Goal: Task Accomplishment & Management: Use online tool/utility

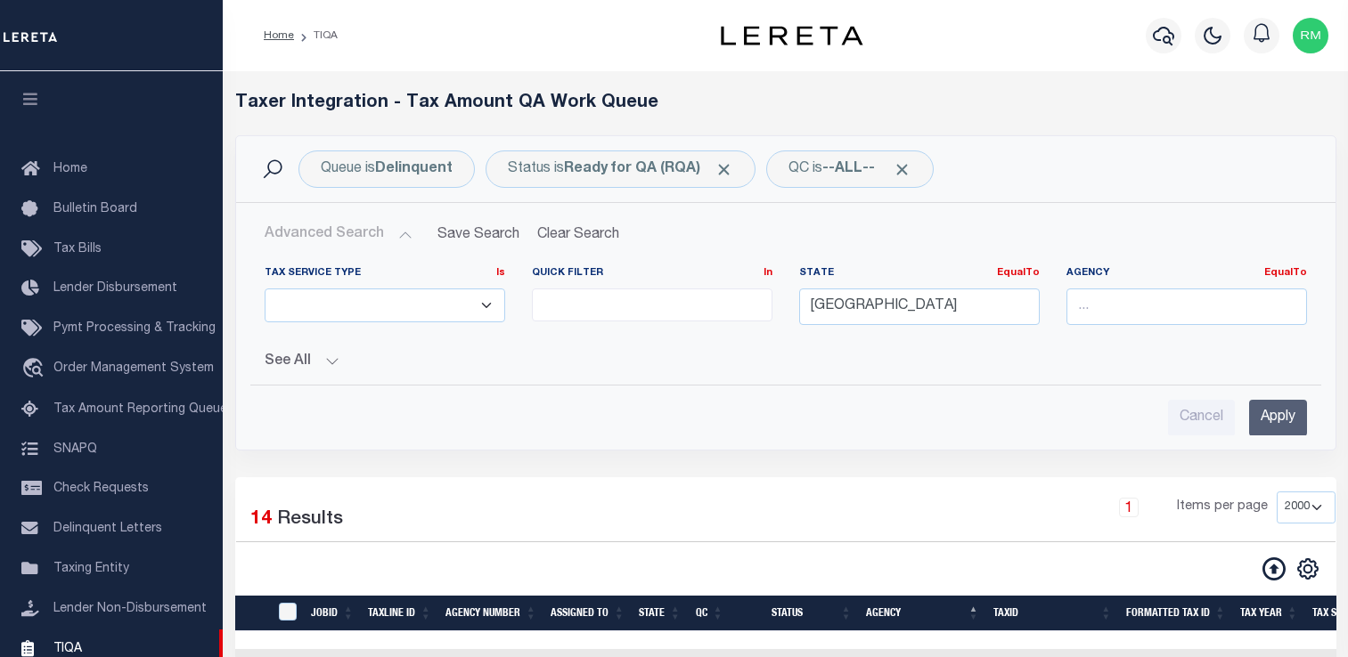
select select
select select "2000"
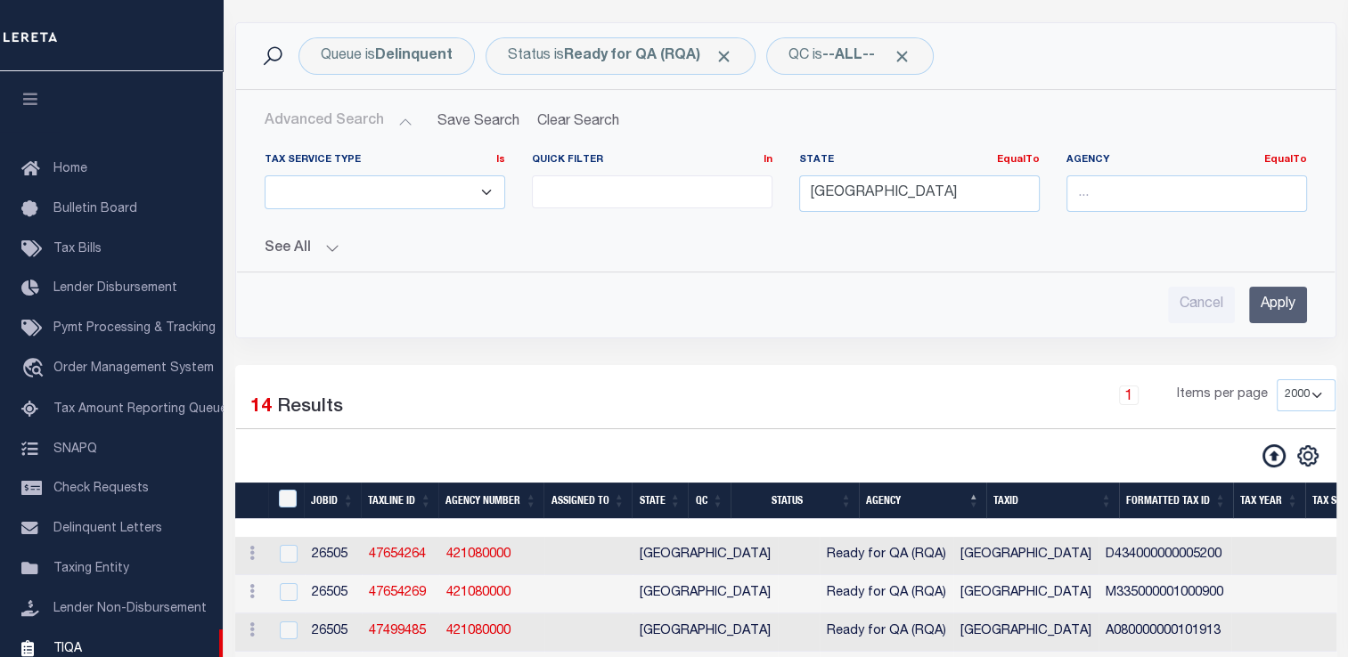
scroll to position [200, 0]
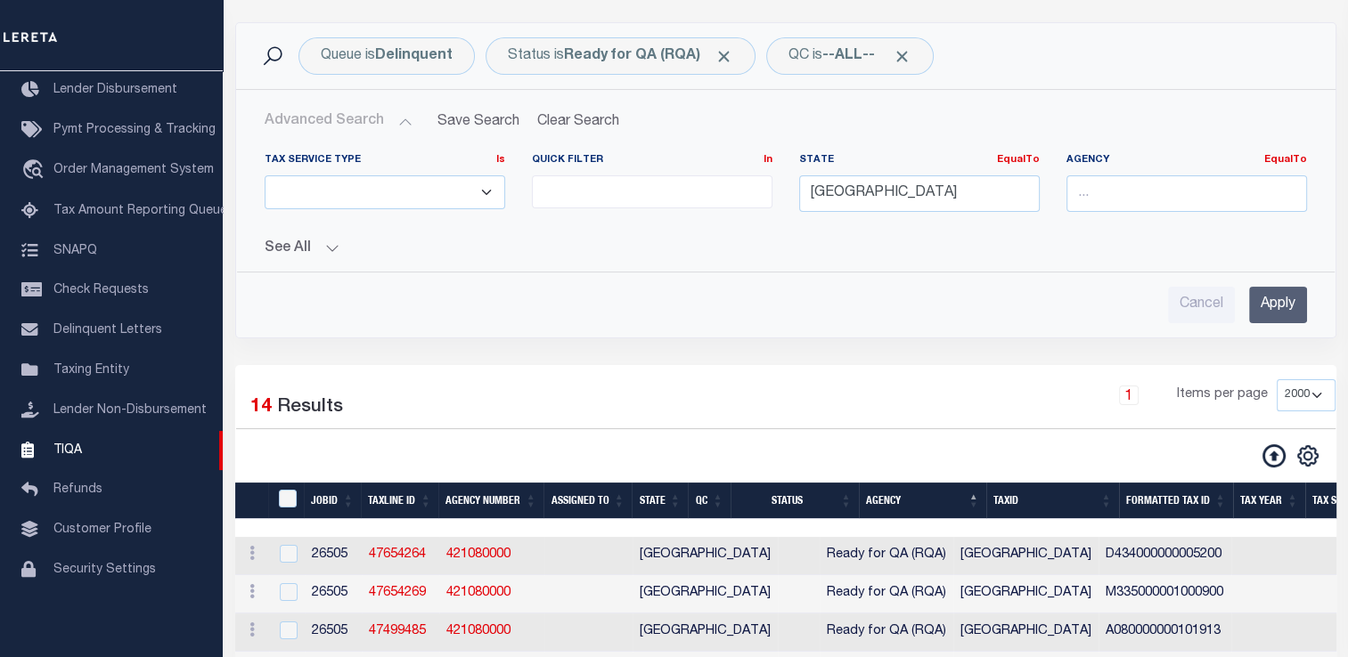
click at [1279, 301] on input "Apply" at bounding box center [1278, 305] width 58 height 37
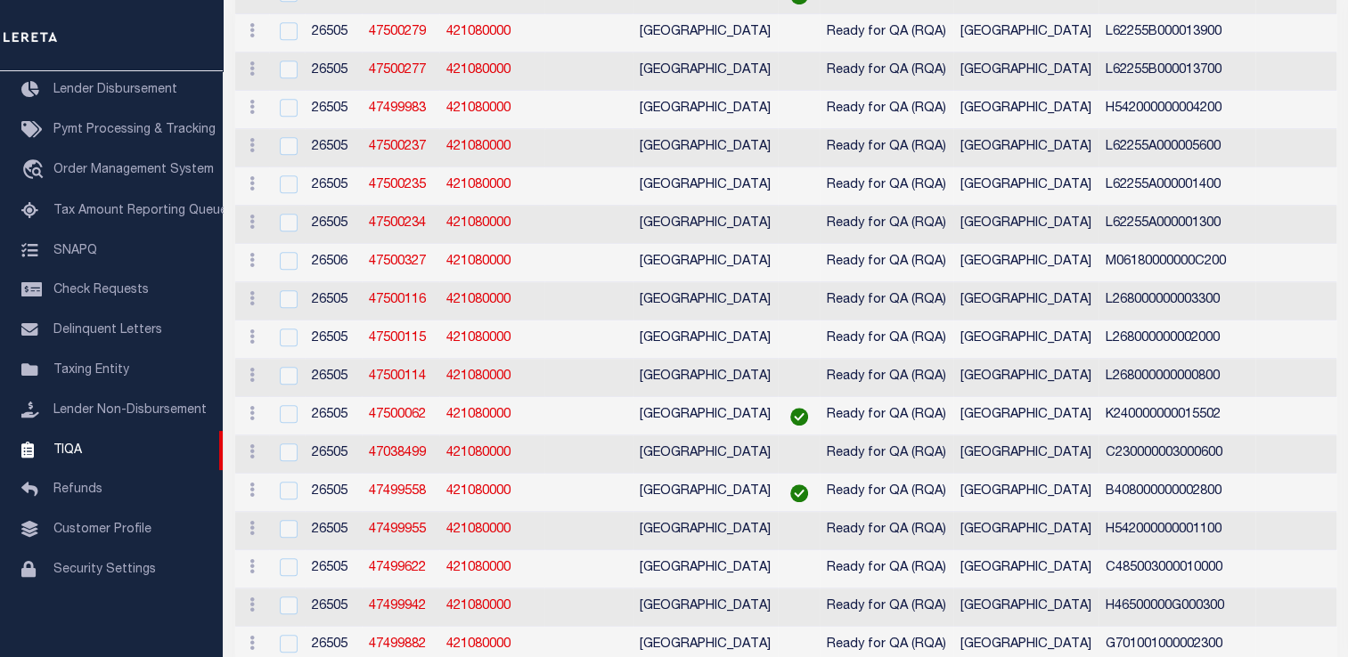
scroll to position [0, 0]
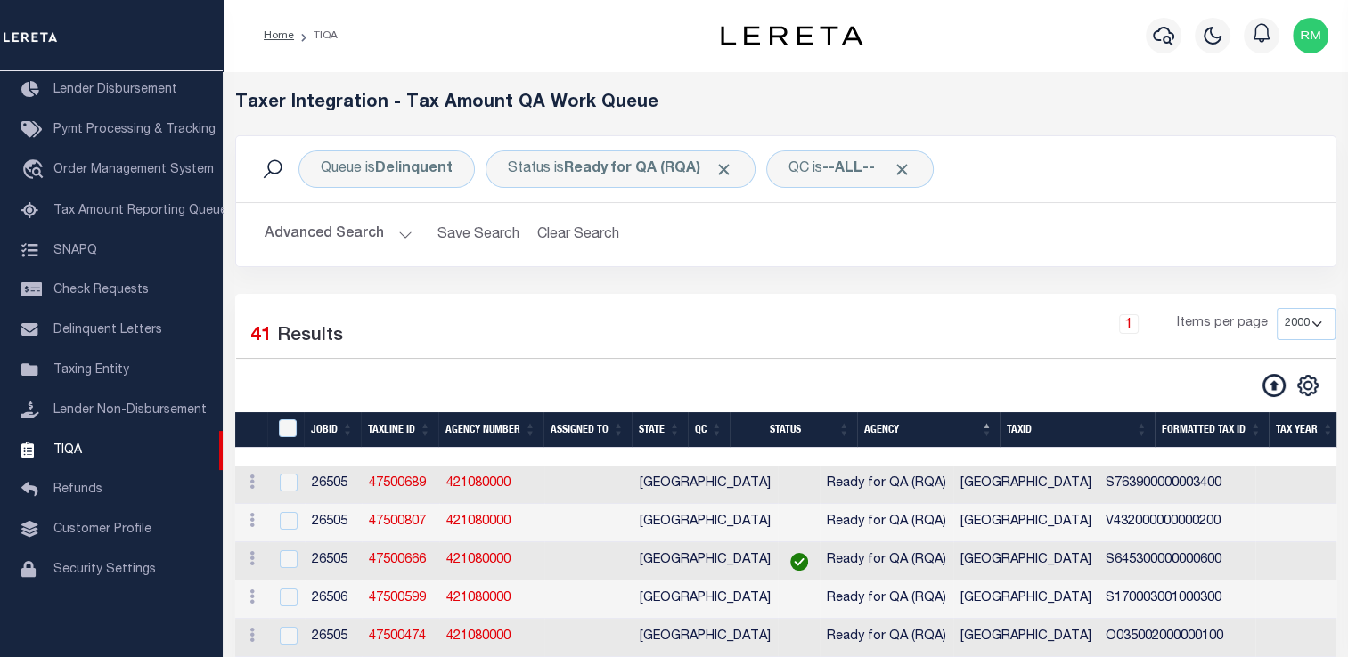
click at [617, 322] on div "1 Items per page 10 25 50 100 200 500 1000 2000" at bounding box center [927, 331] width 818 height 46
click at [387, 238] on button "Advanced Search" at bounding box center [339, 234] width 148 height 35
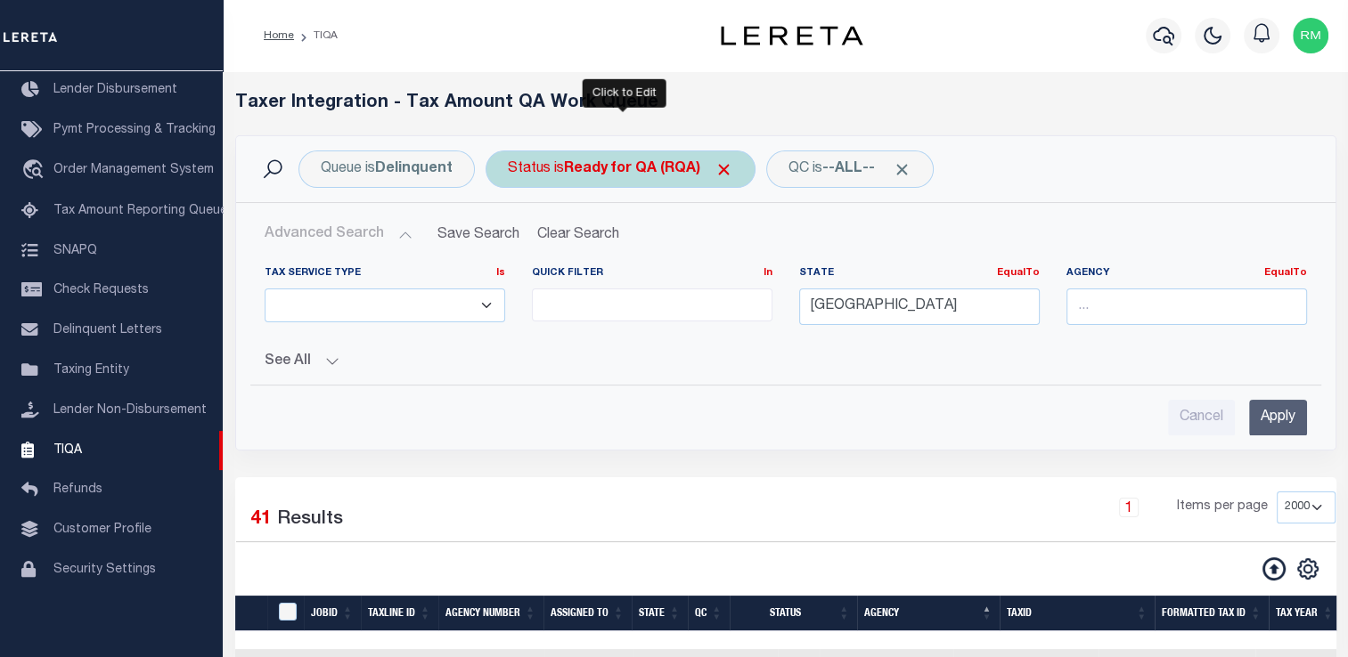
click at [595, 180] on div "Status is Ready for QA (RQA)" at bounding box center [620, 169] width 270 height 37
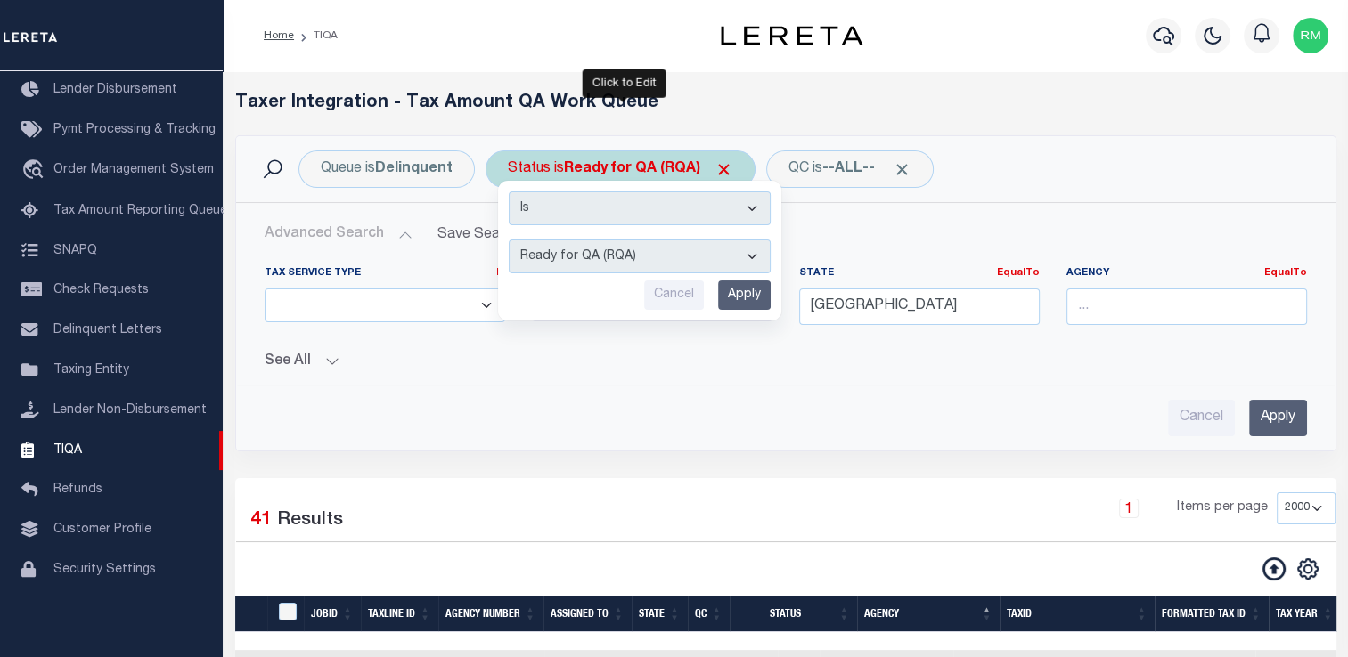
click at [591, 258] on select "AI - Bot Exception (ERR) AI - Bot Running (PLA) AI - Failed QA (FQA) AI - Prep …" at bounding box center [640, 257] width 262 height 34
select select "ERR"
click at [509, 240] on select "AI - Bot Exception (ERR) AI - Bot Running (PLA) AI - Failed QA (FQA) AI - Prep …" at bounding box center [640, 257] width 262 height 34
click at [730, 291] on input "Apply" at bounding box center [744, 295] width 53 height 29
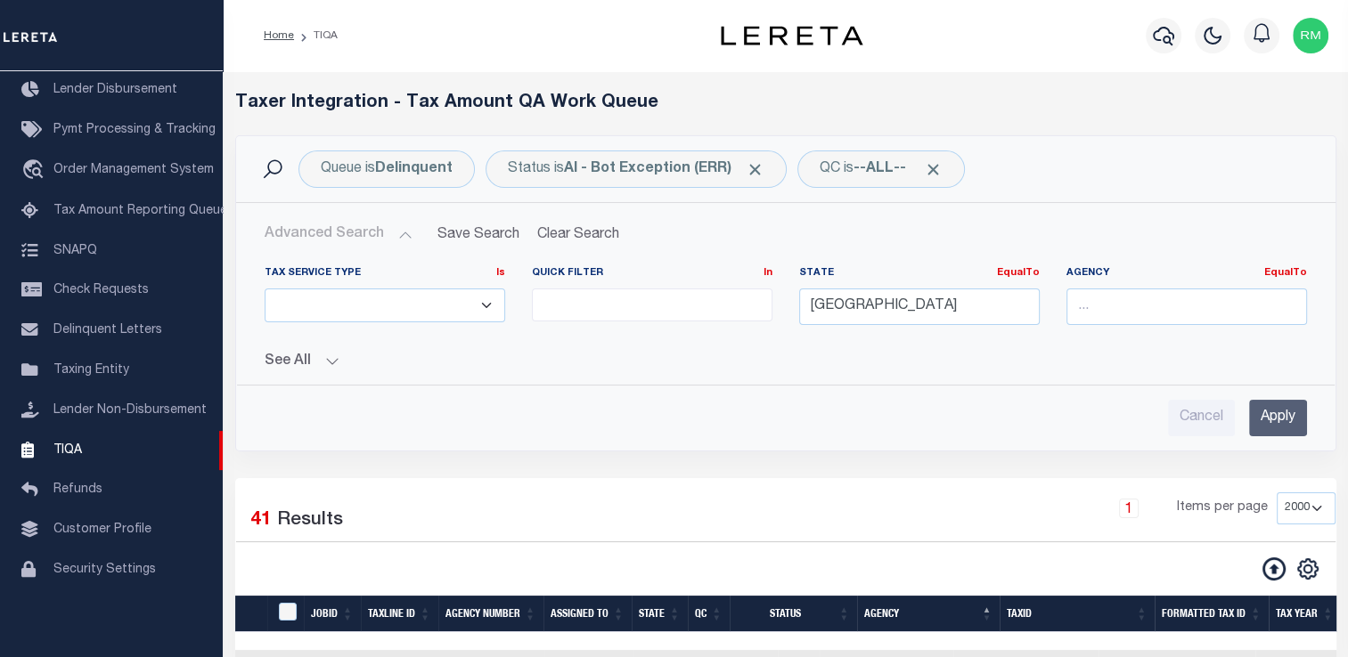
click at [1278, 424] on input "Apply" at bounding box center [1278, 418] width 58 height 37
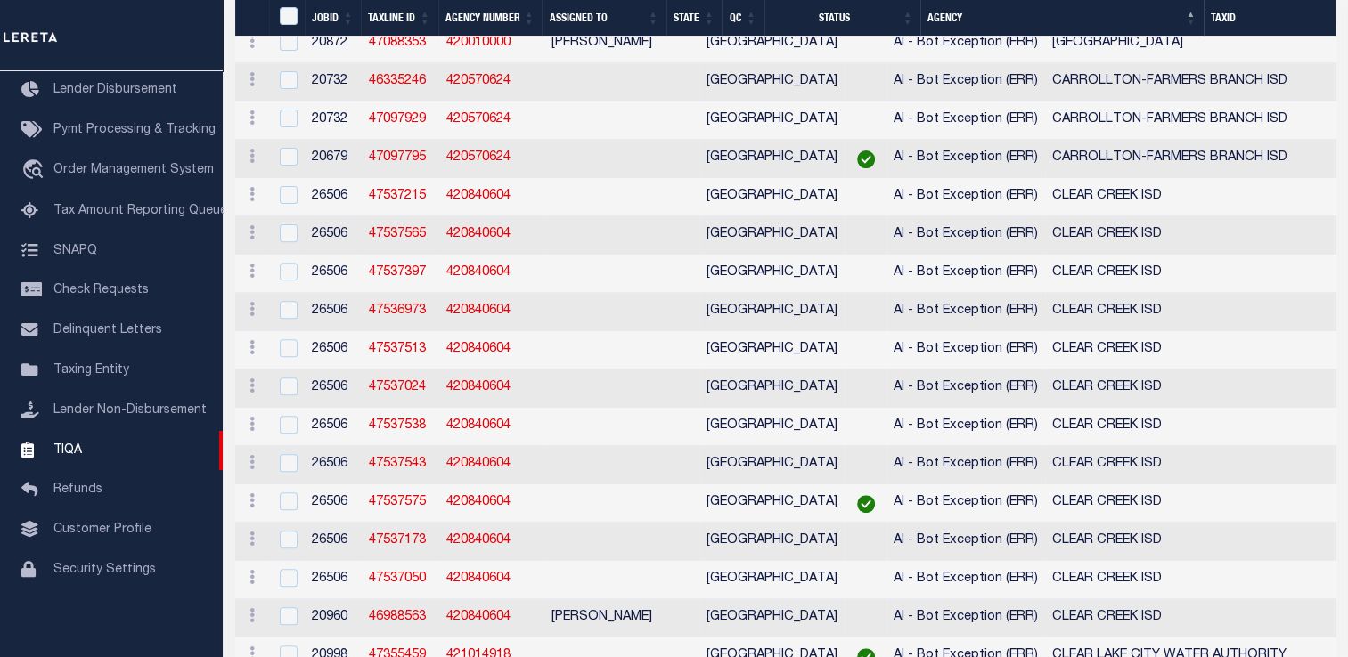
scroll to position [436, 0]
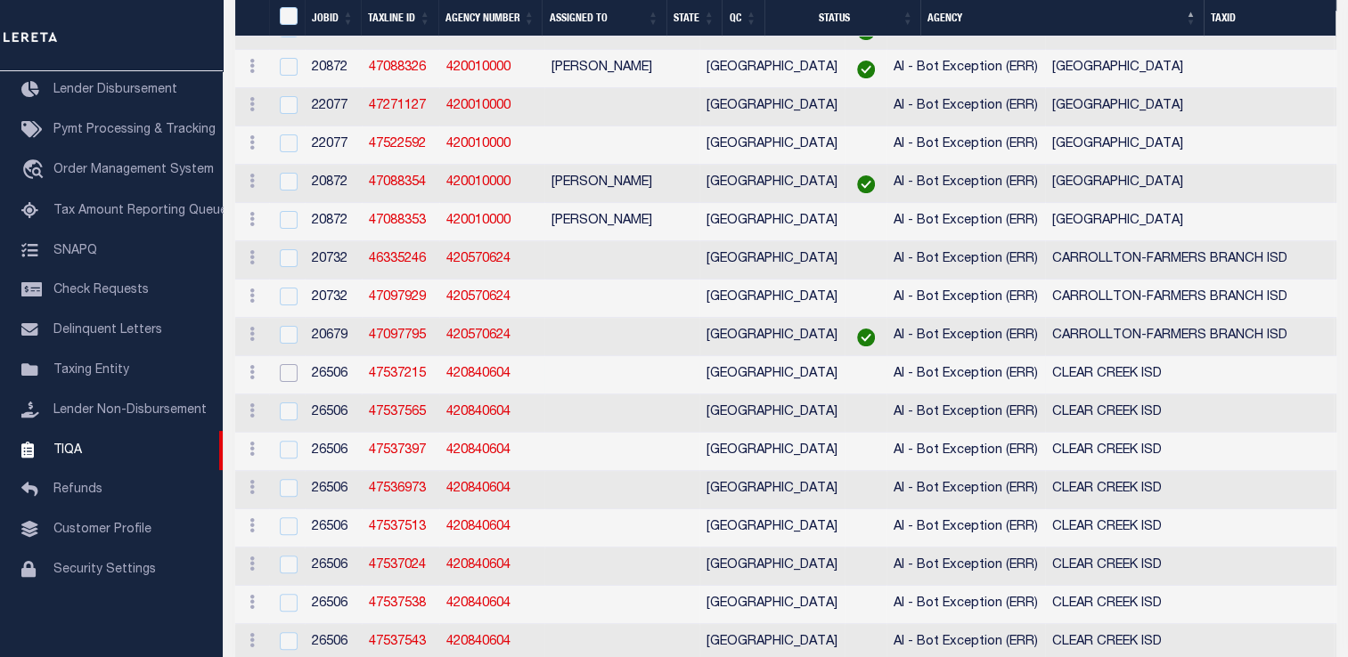
click at [289, 381] on input "checkbox" at bounding box center [289, 373] width 18 height 18
checkbox input "true"
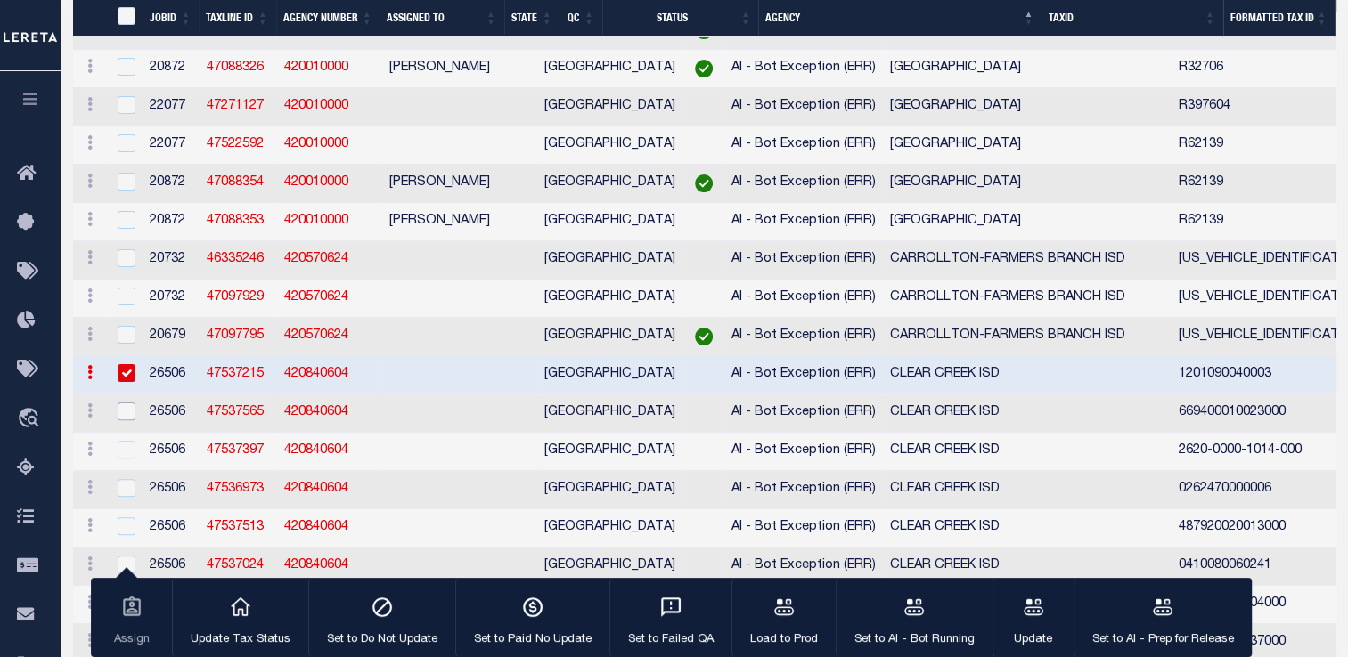
click at [122, 420] on input "checkbox" at bounding box center [127, 412] width 18 height 18
checkbox input "true"
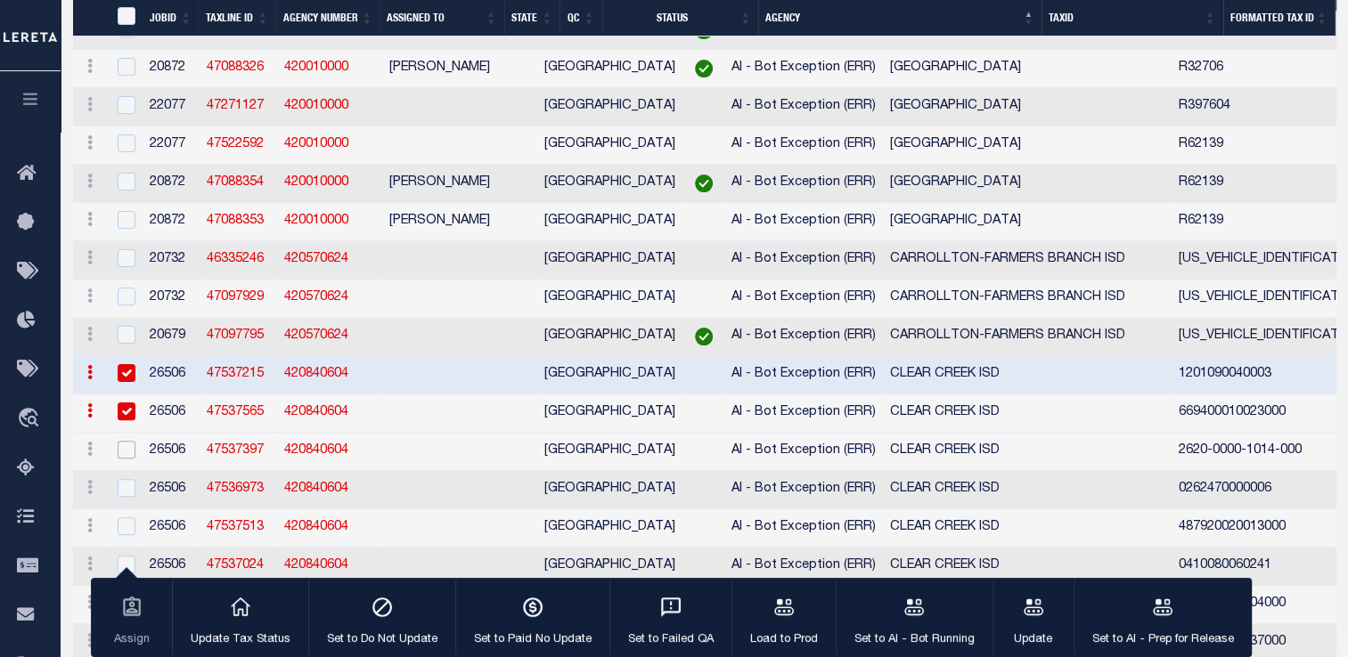
click at [121, 458] on input "checkbox" at bounding box center [127, 450] width 18 height 18
checkbox input "true"
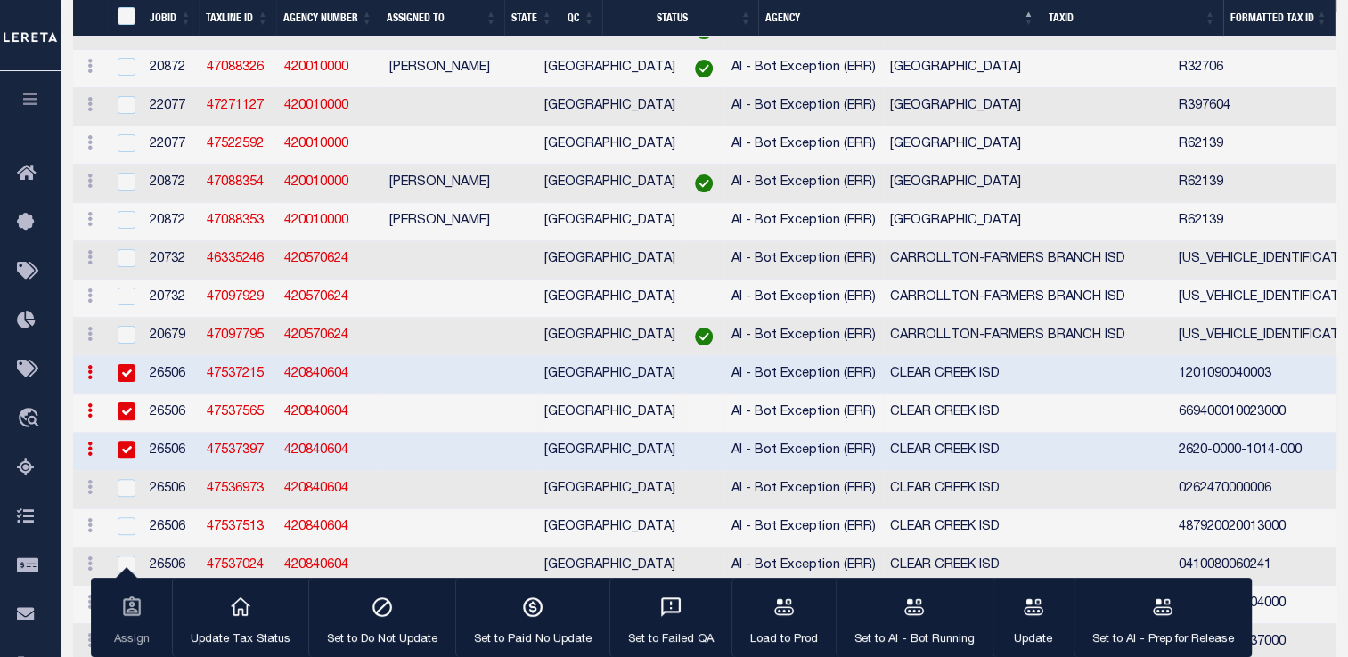
click at [125, 510] on td at bounding box center [125, 490] width 37 height 38
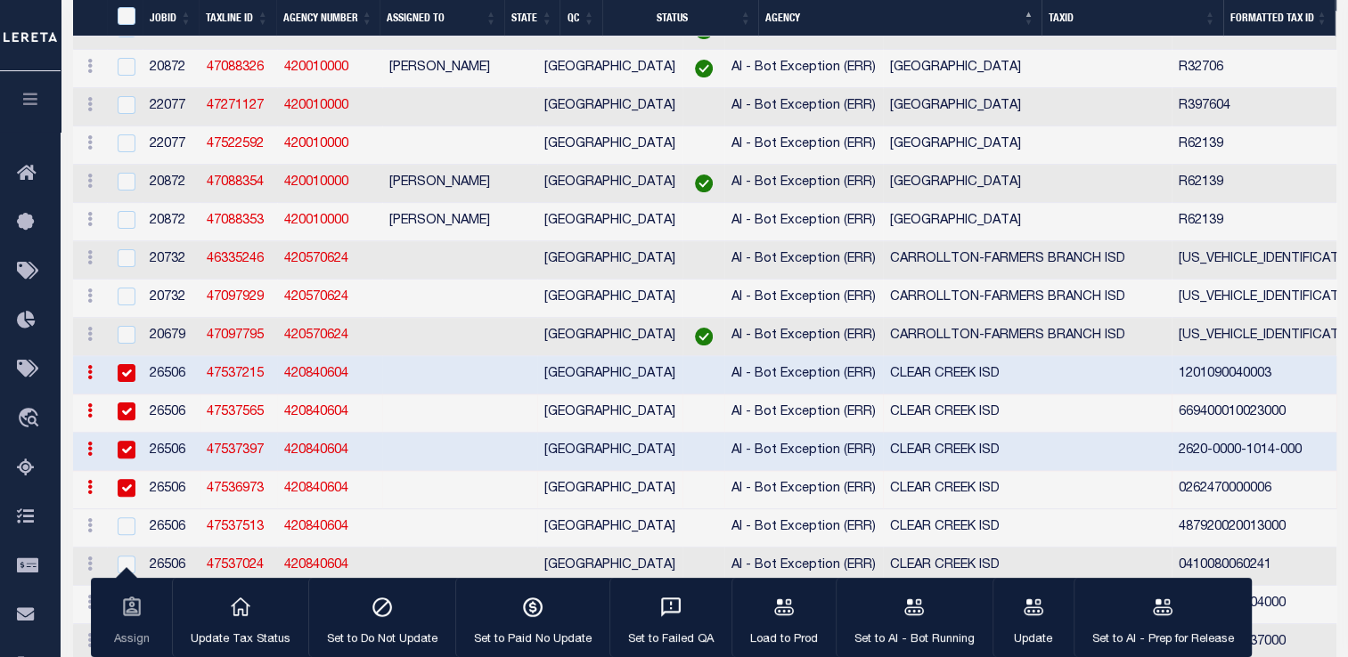
checkbox input "true"
click at [125, 518] on input "checkbox" at bounding box center [127, 527] width 18 height 18
checkbox input "true"
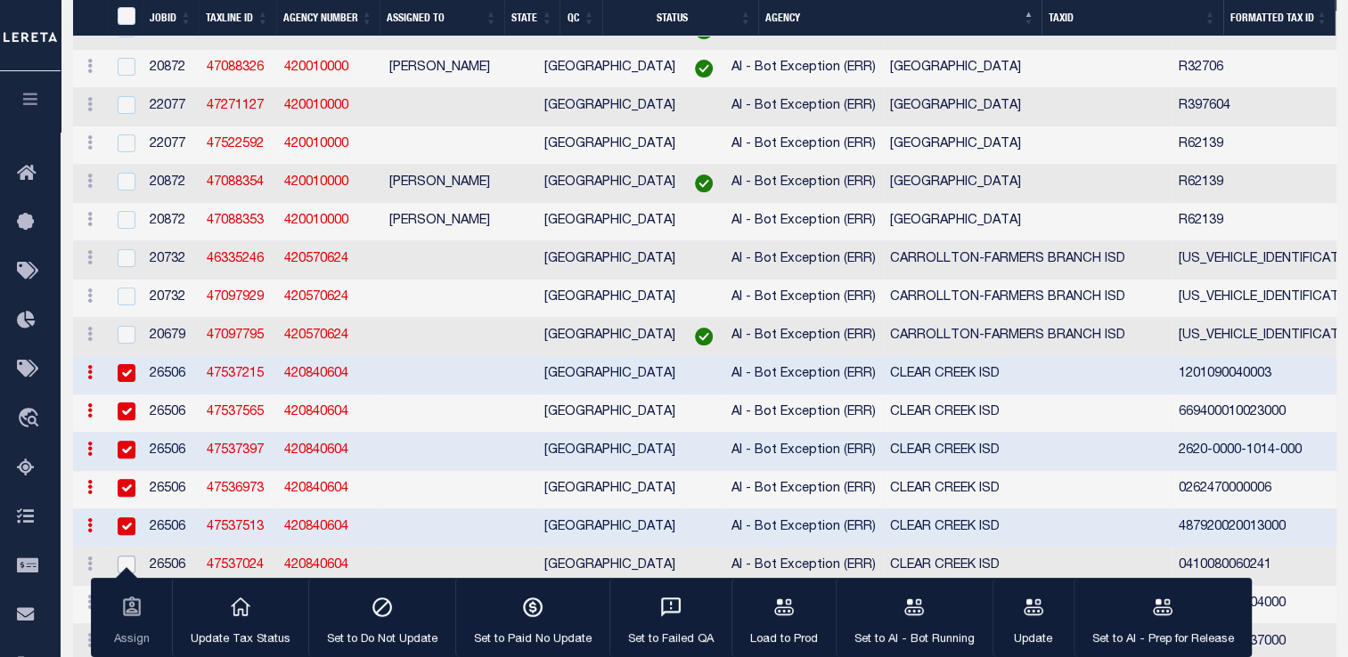
click at [128, 556] on input "checkbox" at bounding box center [127, 565] width 18 height 18
checkbox input "true"
click at [128, 594] on input "checkbox" at bounding box center [127, 603] width 18 height 18
checkbox input "true"
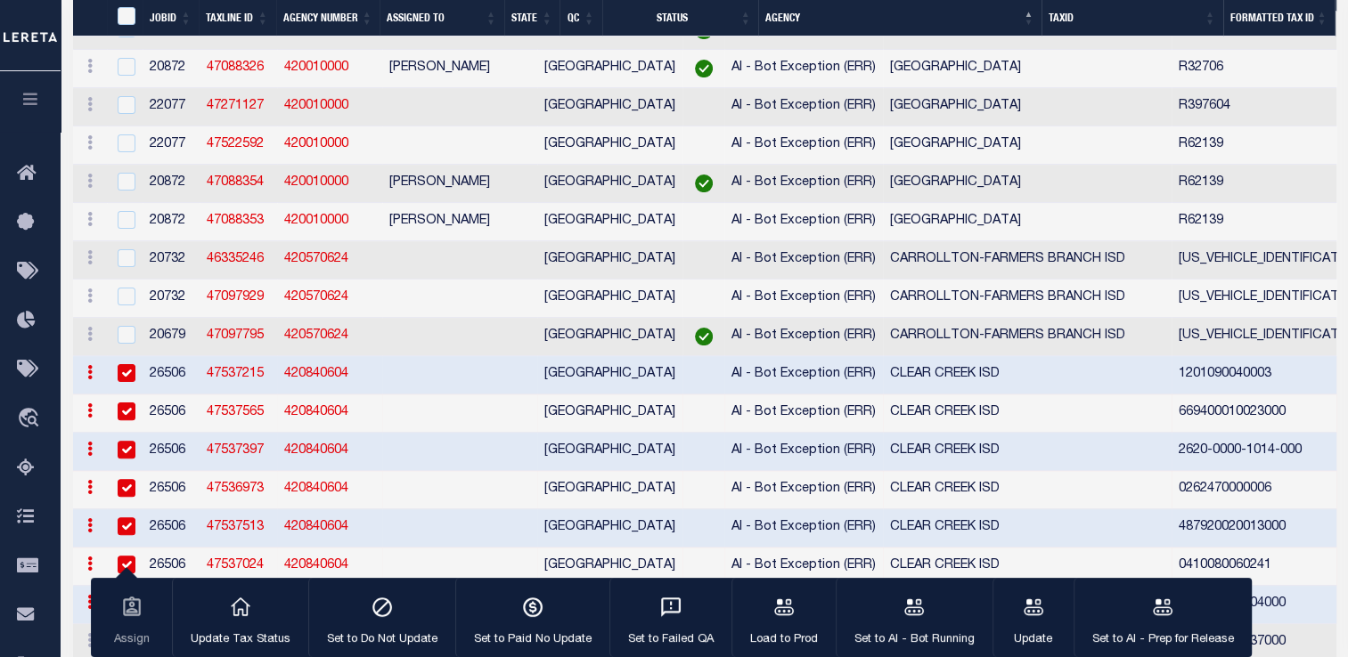
click at [128, 632] on input "checkbox" at bounding box center [127, 641] width 18 height 18
checkbox input "true"
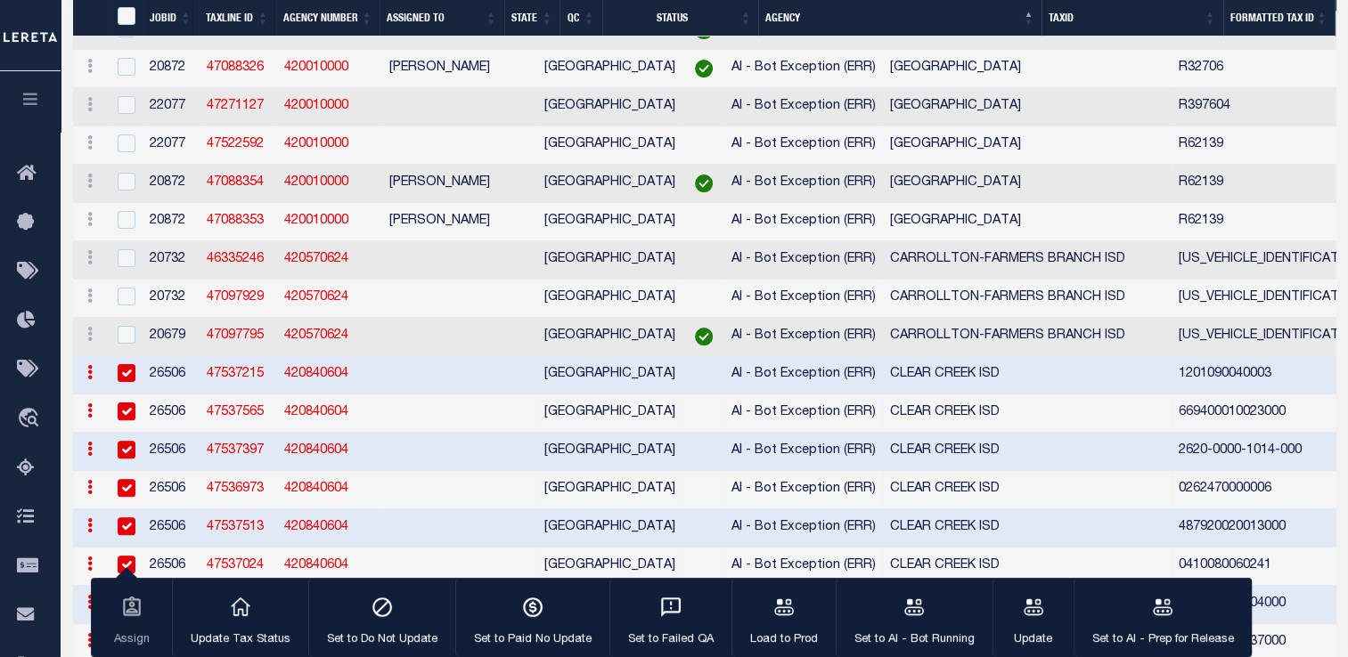
checkbox input "true"
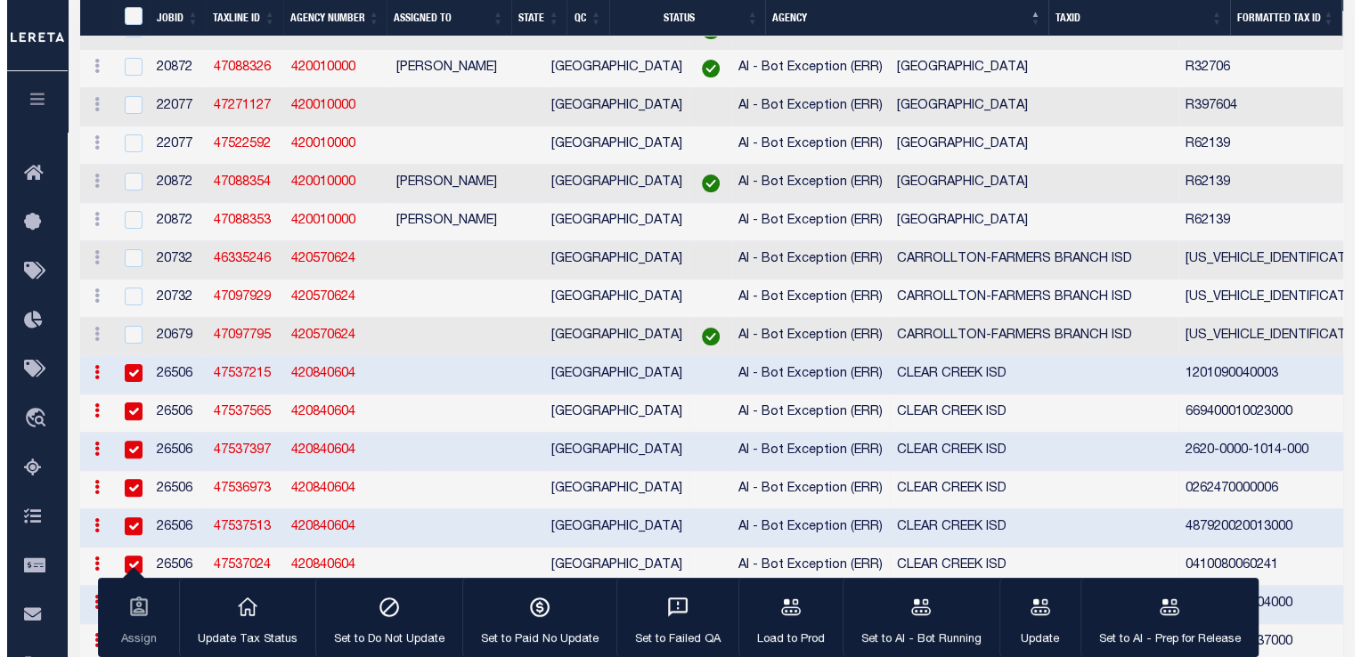
scroll to position [762, 0]
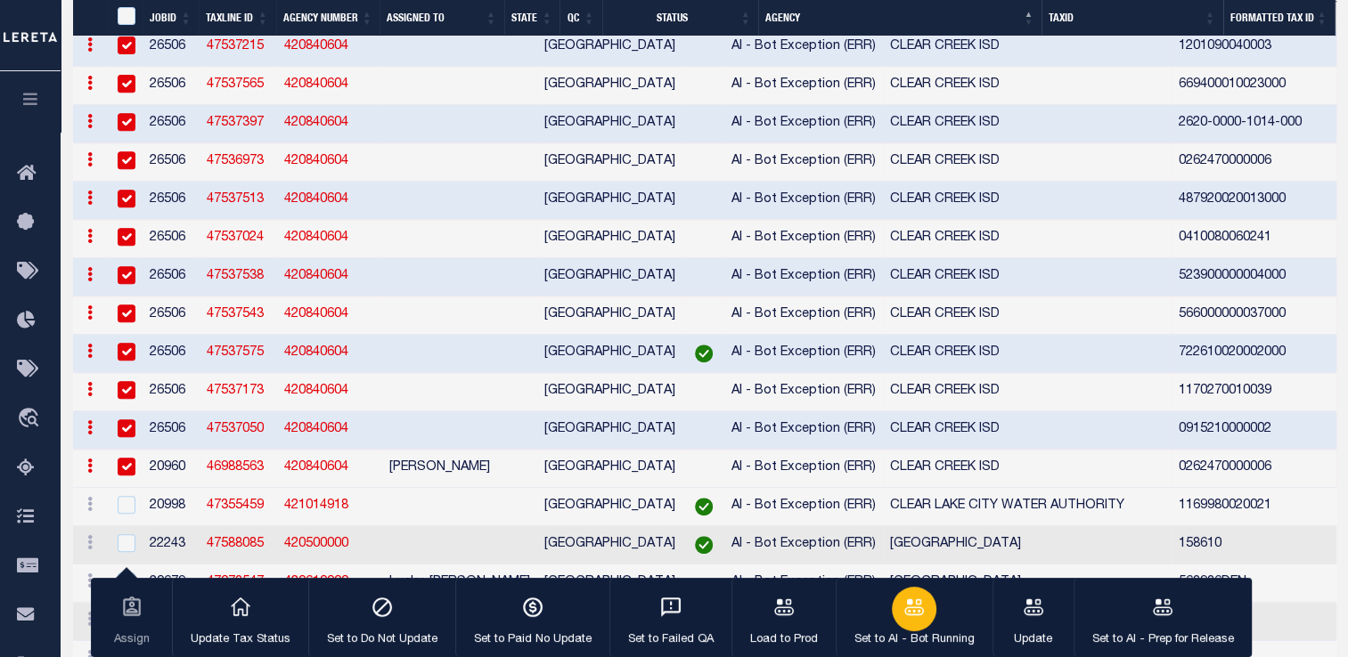
click at [937, 615] on button "Set to AI - Bot Running" at bounding box center [914, 618] width 157 height 80
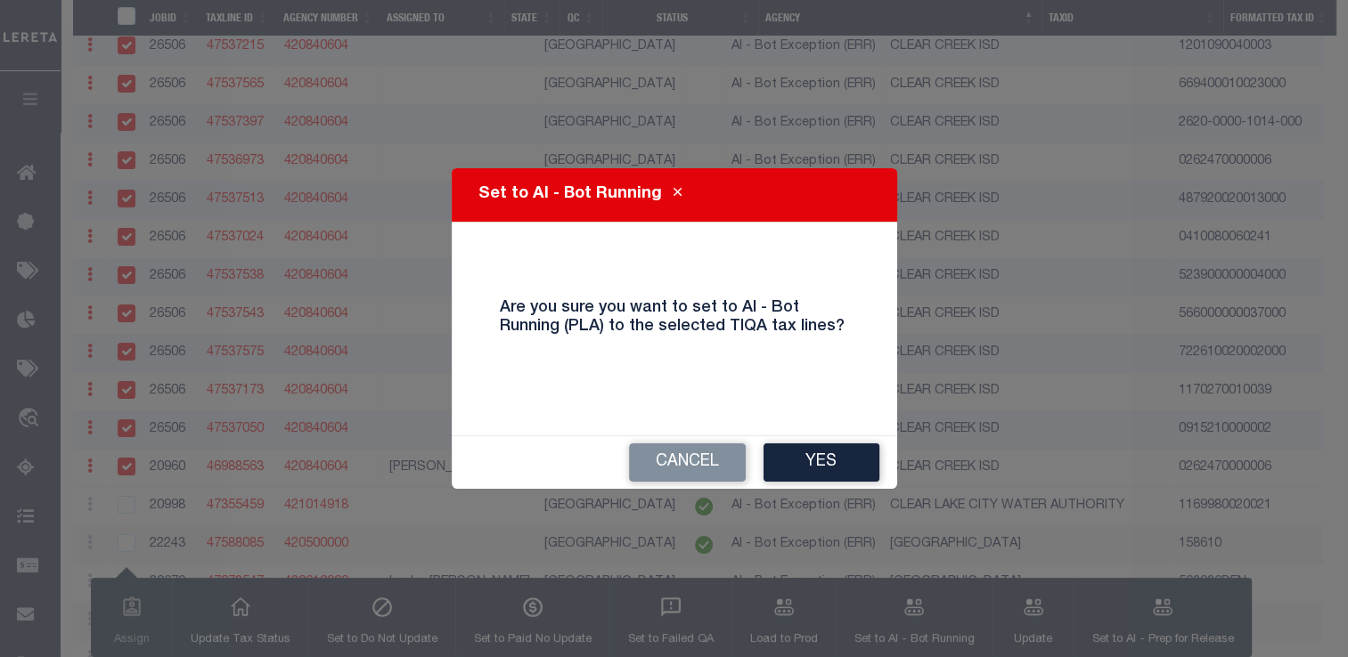
click at [842, 448] on button "Yes" at bounding box center [821, 463] width 116 height 38
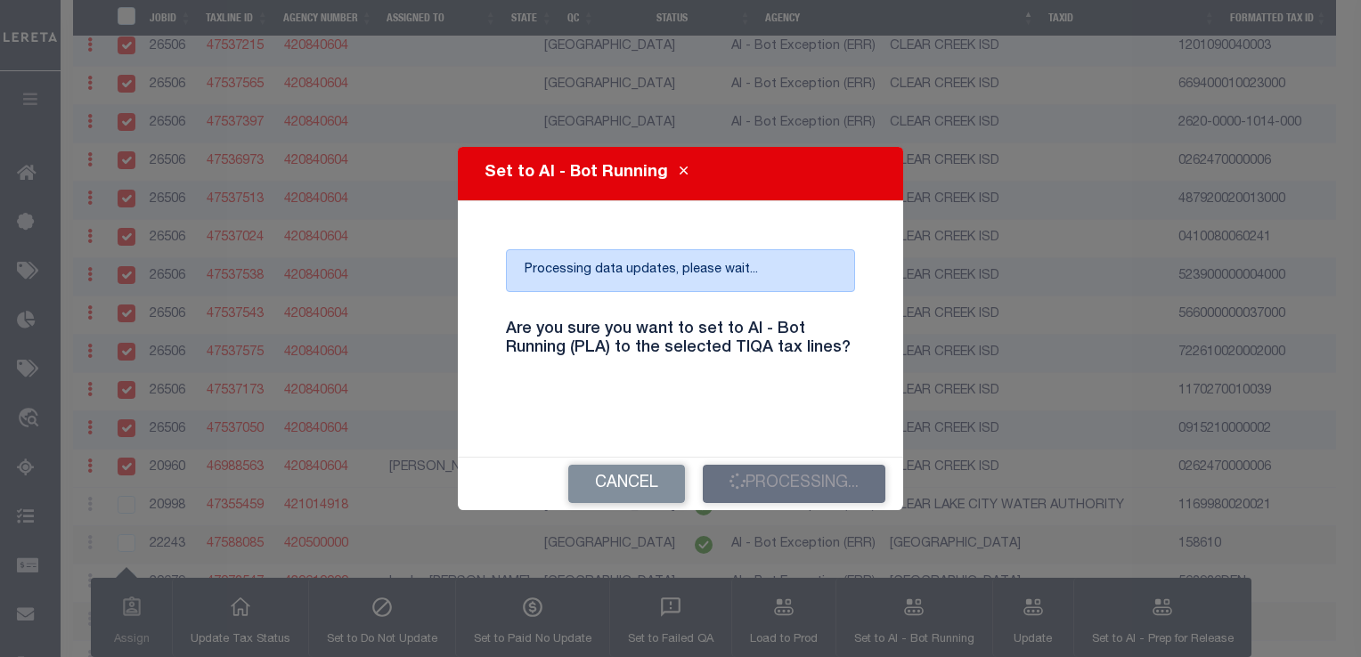
click at [677, 358] on h4 "Are you sure you want to set to AI - Bot Running (PLA) to the selected TIQA tax…" at bounding box center [681, 340] width 376 height 38
